Goal: Ask a question

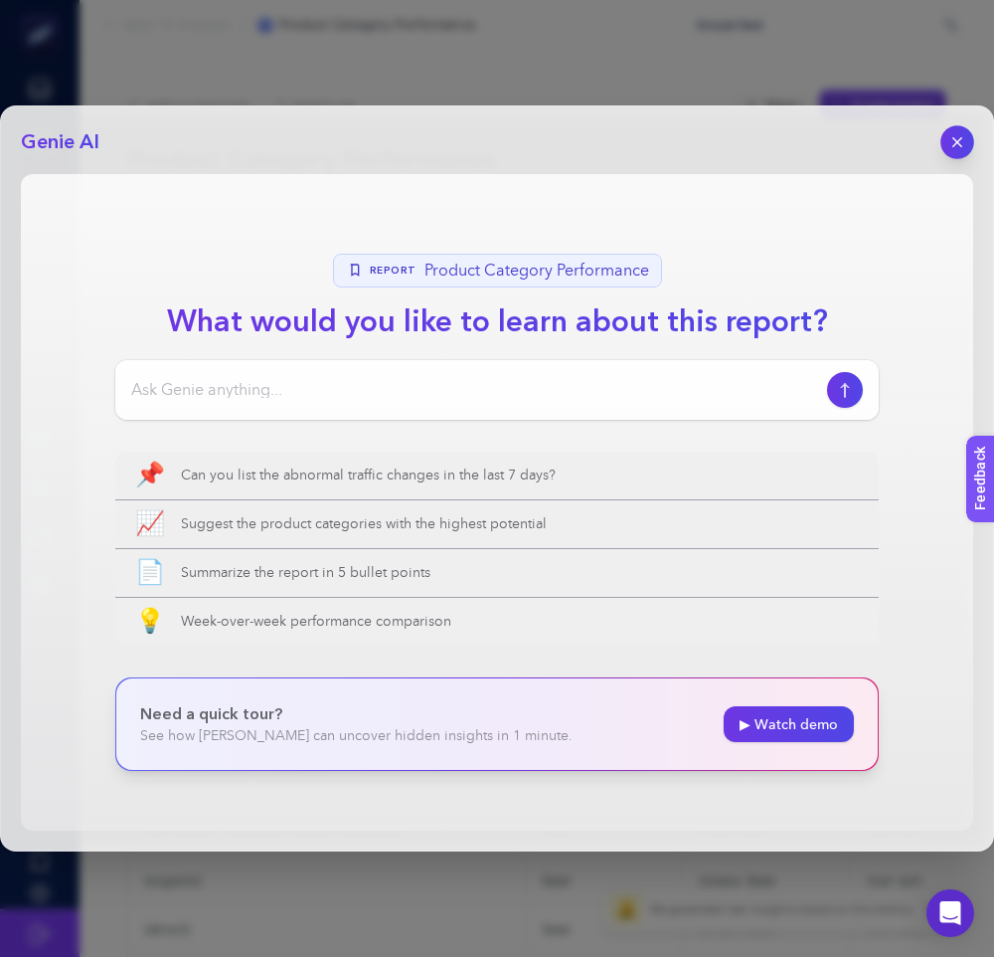
click at [963, 139] on icon "button" at bounding box center [958, 142] width 17 height 17
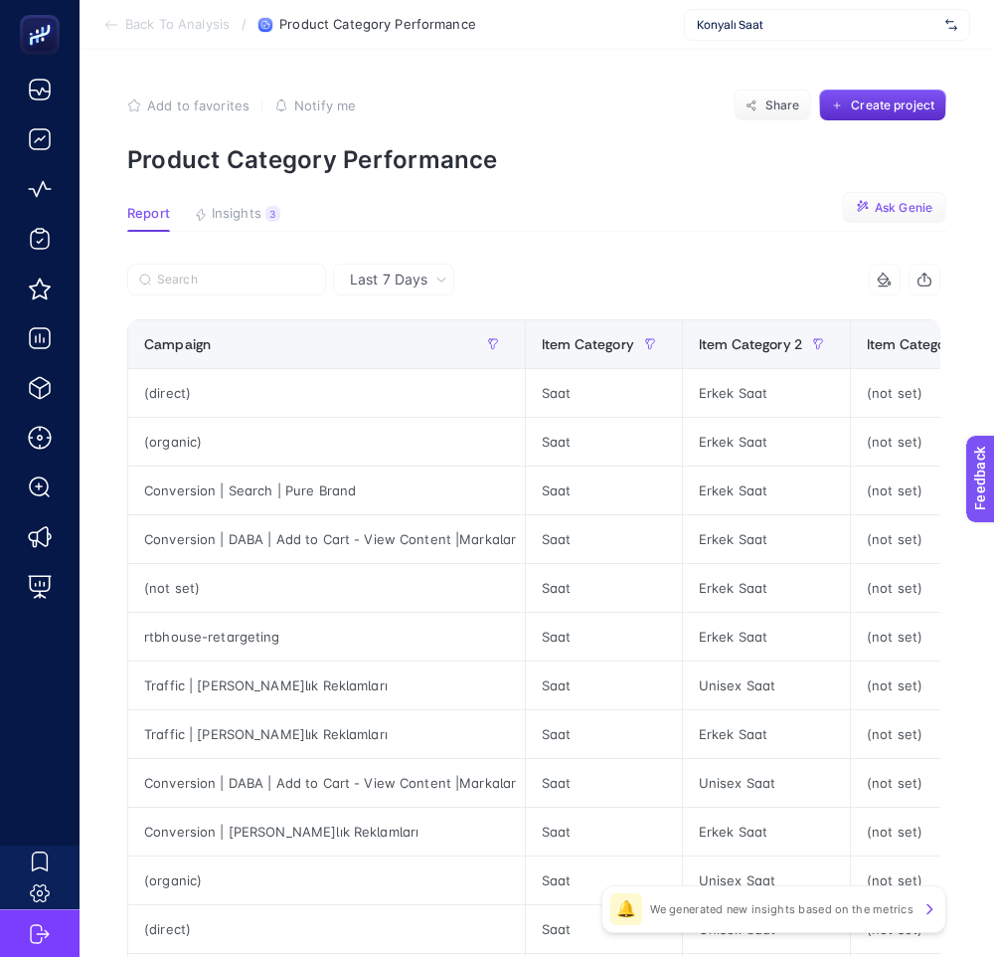
click at [904, 214] on span "Ask Genie" at bounding box center [904, 208] width 58 height 16
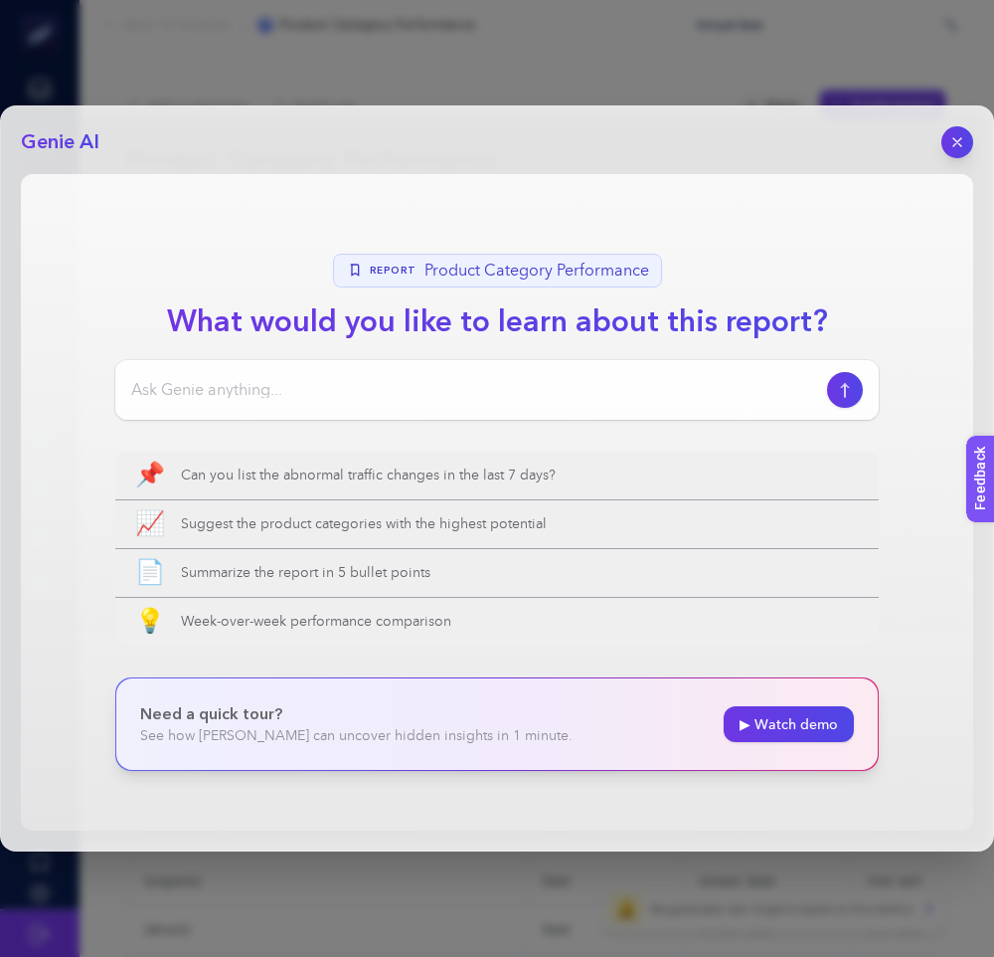
click at [579, 404] on div at bounding box center [497, 390] width 764 height 60
click at [586, 383] on input at bounding box center [475, 390] width 688 height 24
type input "datayı analiz eder misin"
